Goal: Information Seeking & Learning: Learn about a topic

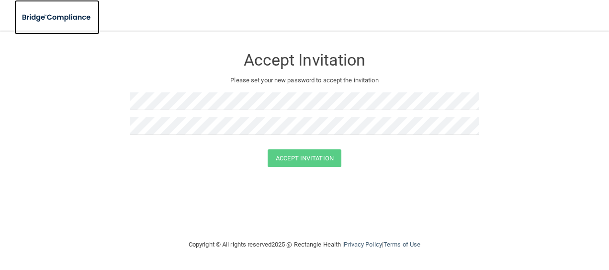
click at [25, 19] on img at bounding box center [56, 18] width 85 height 20
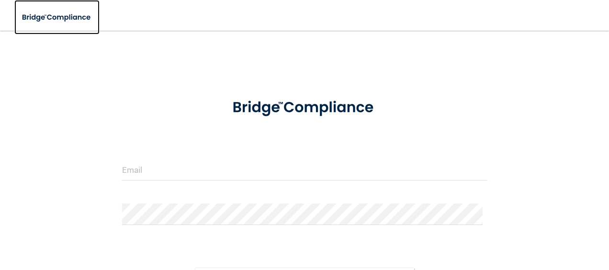
click at [14, 17] on img at bounding box center [56, 18] width 85 height 20
click at [253, 106] on img at bounding box center [304, 107] width 175 height 39
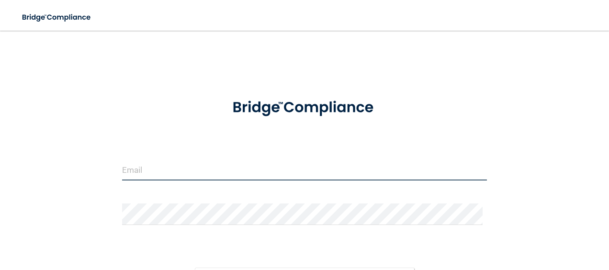
click at [185, 170] on input "email" at bounding box center [304, 170] width 365 height 22
type input "[EMAIL_ADDRESS][DOMAIN_NAME]"
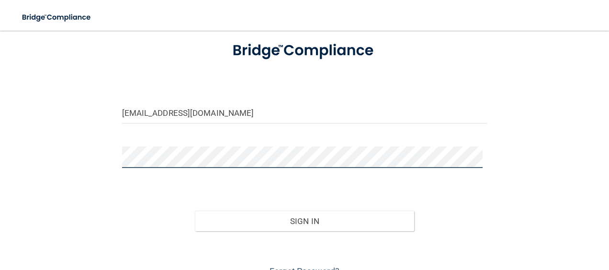
scroll to position [58, 0]
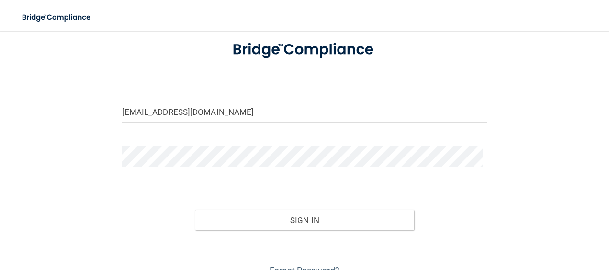
click at [169, 141] on form "[EMAIL_ADDRESS][DOMAIN_NAME] Invalid email/password. You don't have permission …" at bounding box center [304, 154] width 365 height 248
click at [447, 167] on div at bounding box center [305, 159] width 380 height 29
drag, startPoint x: 232, startPoint y: 217, endPoint x: 228, endPoint y: 206, distance: 12.3
click at [228, 206] on div "Sign In" at bounding box center [305, 210] width 380 height 40
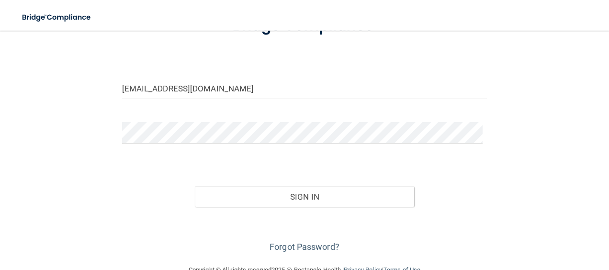
scroll to position [82, 0]
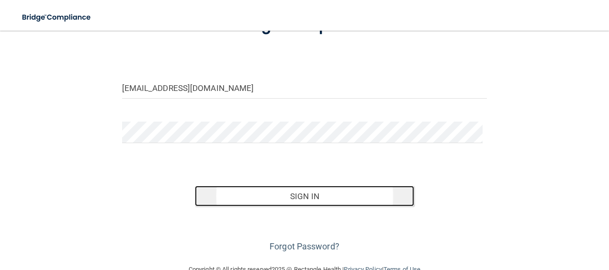
click at [264, 195] on button "Sign In" at bounding box center [304, 196] width 219 height 21
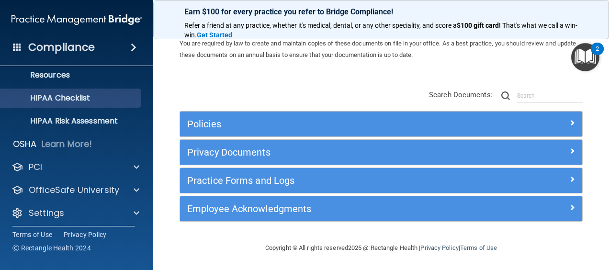
scroll to position [127, 0]
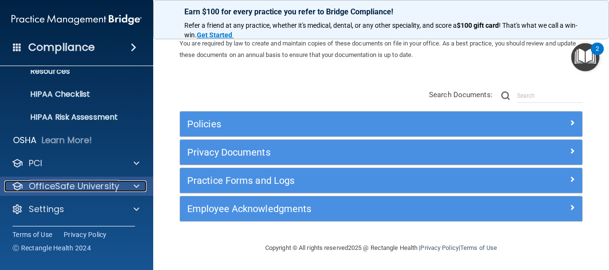
click at [69, 180] on p "OfficeSafe University" at bounding box center [74, 185] width 90 height 11
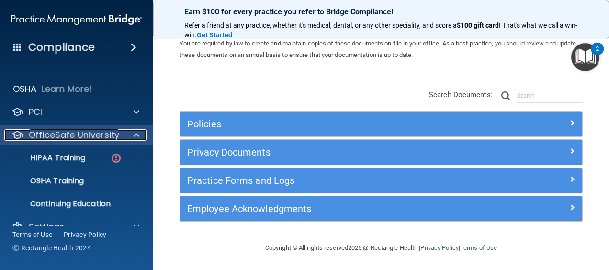
scroll to position [180, 0]
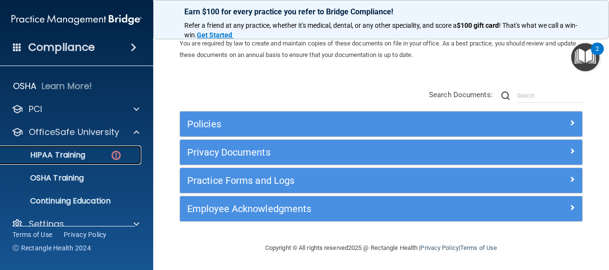
click at [81, 152] on p "HIPAA Training" at bounding box center [45, 155] width 79 height 10
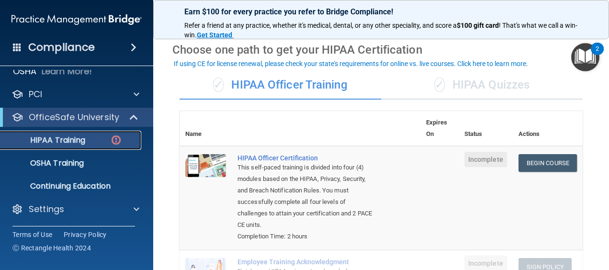
scroll to position [33, 0]
click at [475, 81] on div "✓ HIPAA Quizzes" at bounding box center [481, 85] width 201 height 29
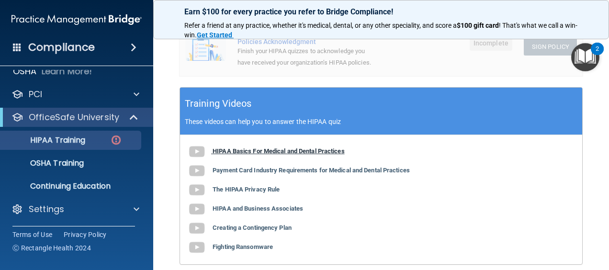
scroll to position [313, 0]
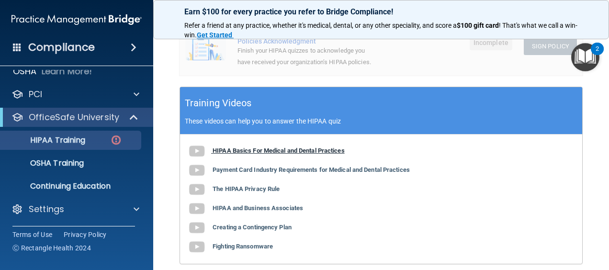
click at [314, 154] on b "HIPAA Basics For Medical and Dental Practices" at bounding box center [278, 150] width 132 height 7
click at [280, 173] on b "Payment Card Industry Requirements for Medical and Dental Practices" at bounding box center [310, 169] width 197 height 7
click at [262, 192] on b "The HIPAA Privacy Rule" at bounding box center [245, 188] width 67 height 7
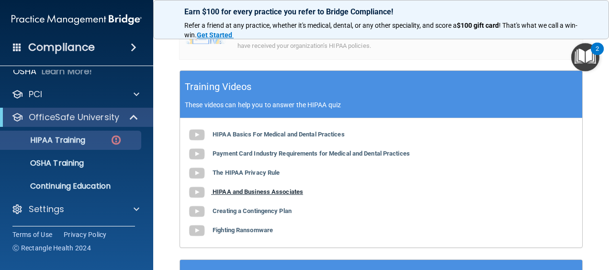
scroll to position [333, 0]
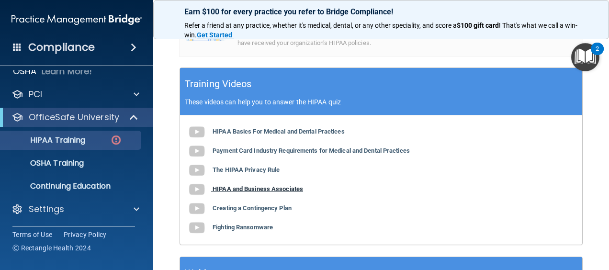
click at [278, 192] on b "HIPAA and Business Associates" at bounding box center [257, 188] width 90 height 7
click at [260, 212] on b "Creating a Contingency Plan" at bounding box center [251, 207] width 79 height 7
click at [249, 231] on b "Fighting Ransomware" at bounding box center [242, 226] width 60 height 7
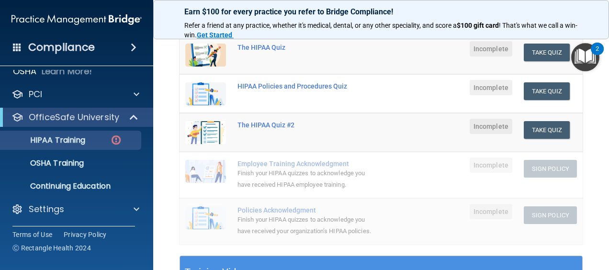
scroll to position [145, 0]
